Goal: Find specific page/section: Find specific page/section

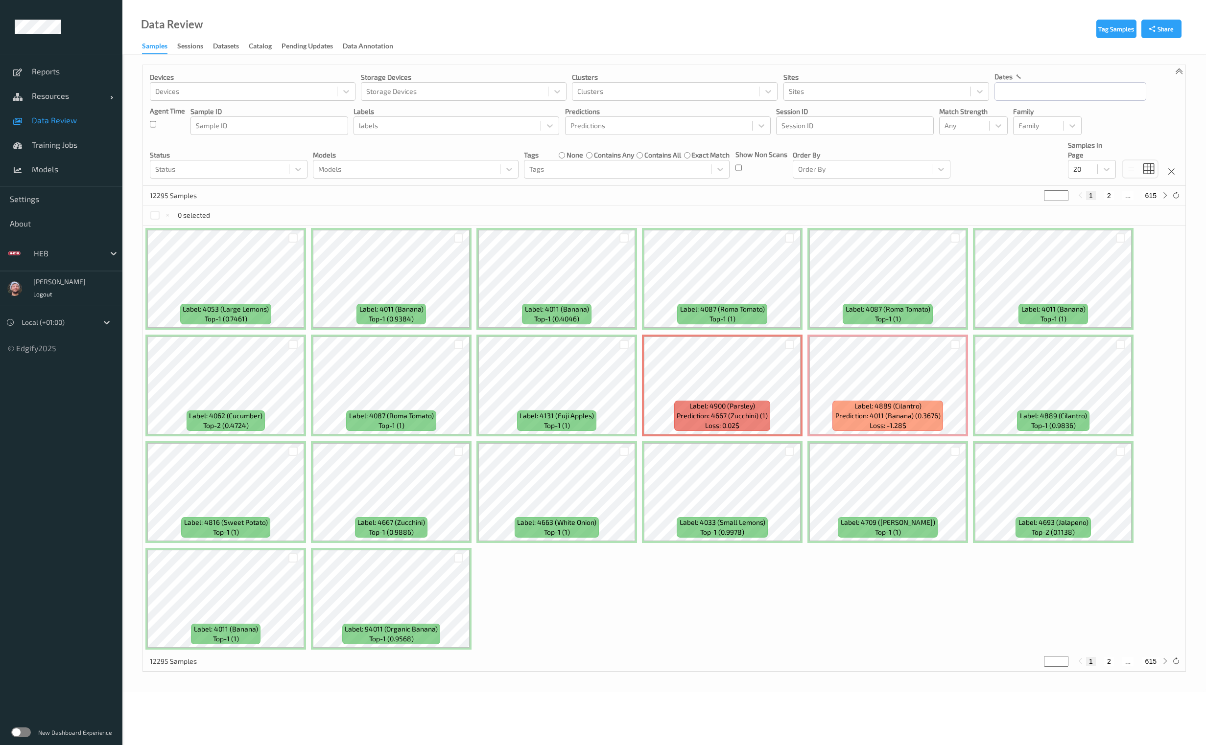
click at [20, 733] on label at bounding box center [21, 733] width 20 height 10
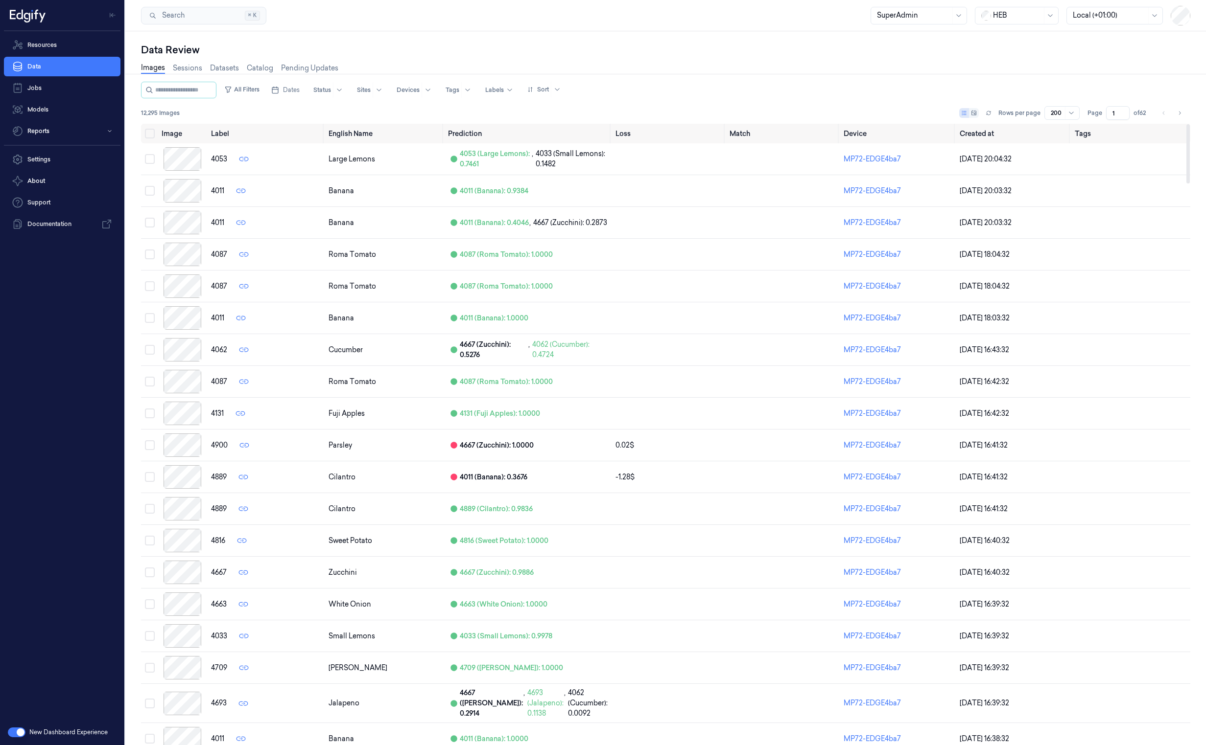
click at [682, 68] on div "Images Sessions Datasets Catalog Pending Updates" at bounding box center [665, 69] width 1049 height 25
